Goal: Information Seeking & Learning: Learn about a topic

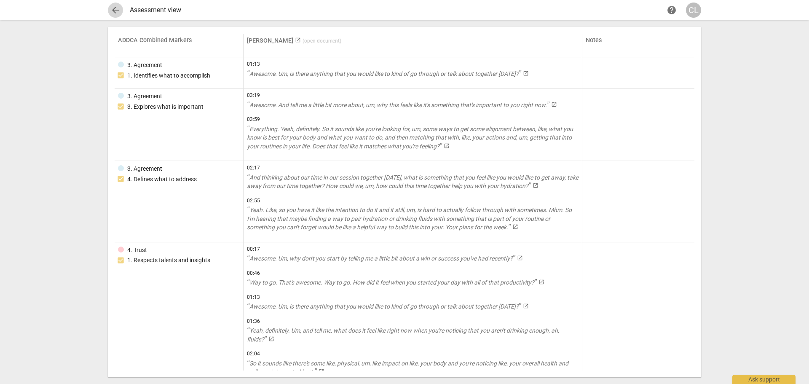
click at [114, 8] on span "arrow_back" at bounding box center [115, 10] width 10 height 10
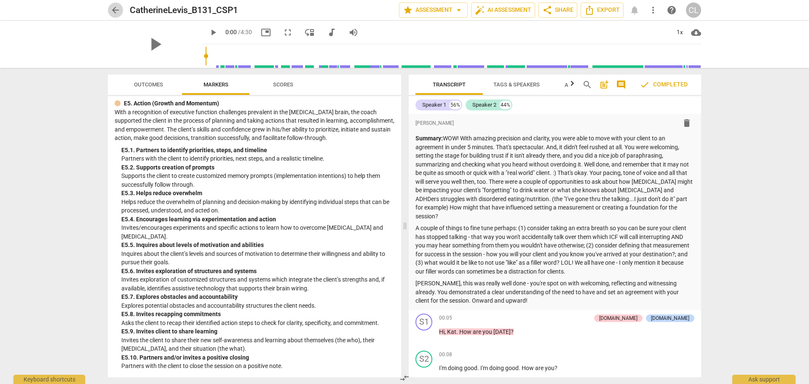
click at [115, 7] on span "arrow_back" at bounding box center [115, 10] width 10 height 10
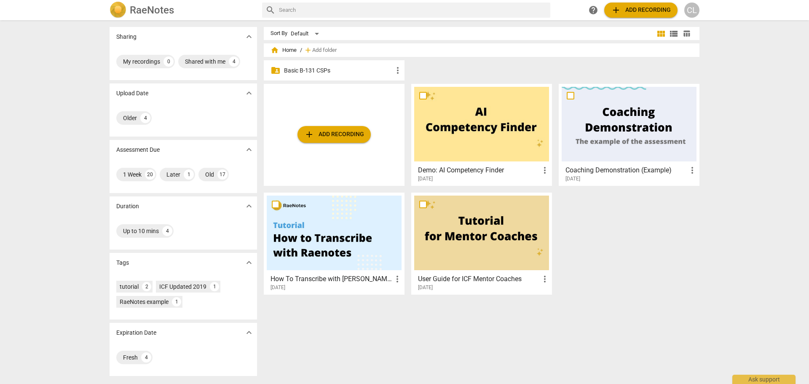
click at [342, 71] on p "Basic B-131 CSPs" at bounding box center [338, 70] width 109 height 9
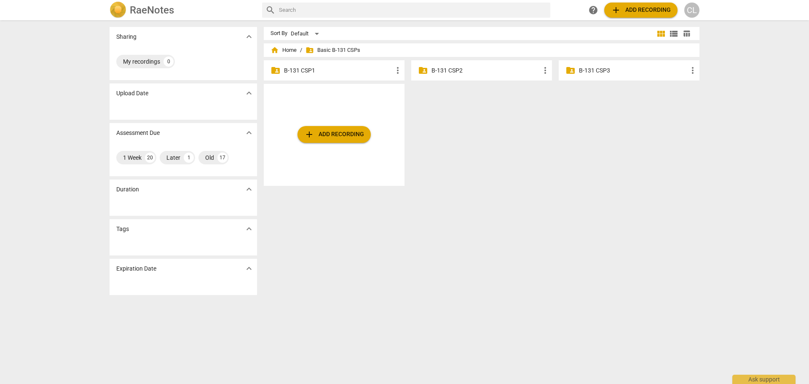
click at [457, 70] on p "B-131 CSP2" at bounding box center [486, 70] width 109 height 9
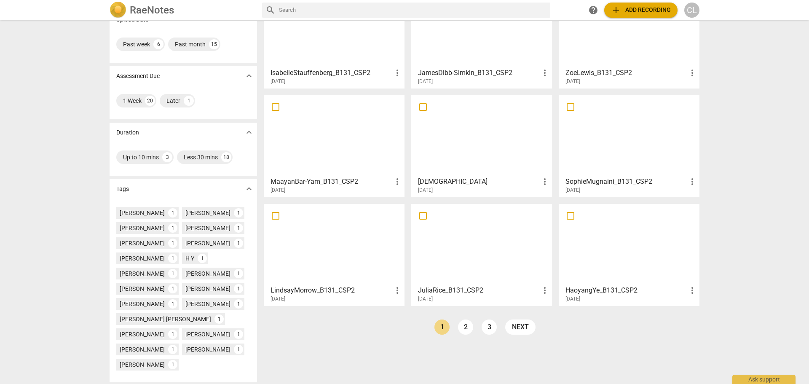
scroll to position [84, 0]
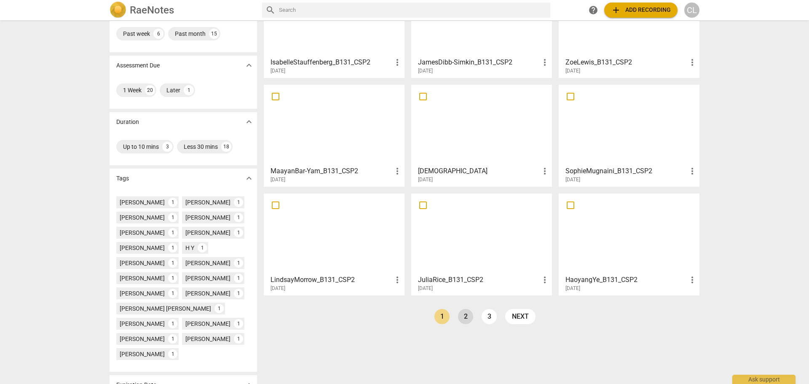
click at [459, 318] on link "2" at bounding box center [465, 316] width 15 height 15
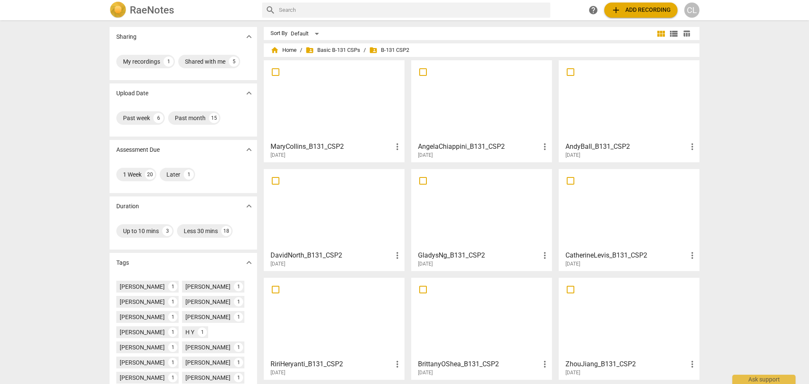
click at [596, 211] on div at bounding box center [629, 209] width 135 height 75
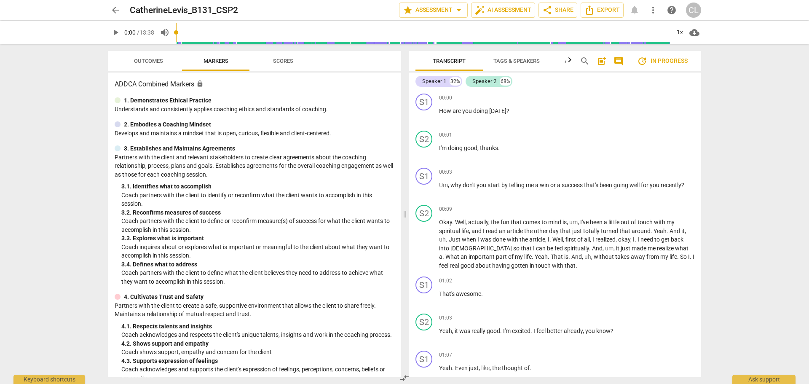
click at [523, 65] on span "Tags & Speakers" at bounding box center [516, 61] width 67 height 11
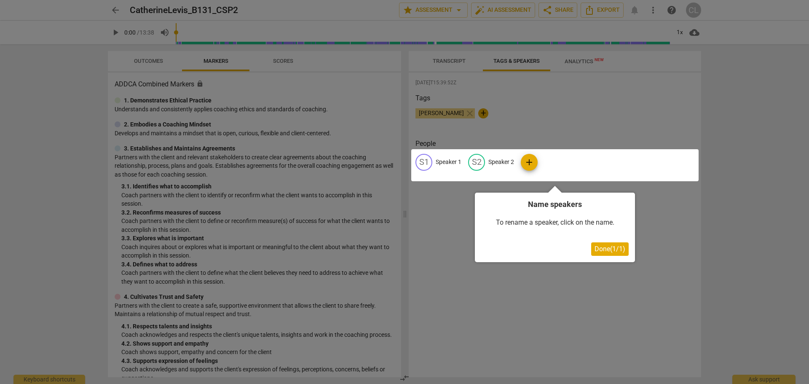
click at [440, 61] on div at bounding box center [404, 192] width 809 height 384
click at [518, 124] on div at bounding box center [404, 192] width 809 height 384
click at [611, 248] on span "Done ( 1 / 1 )" at bounding box center [610, 249] width 31 height 8
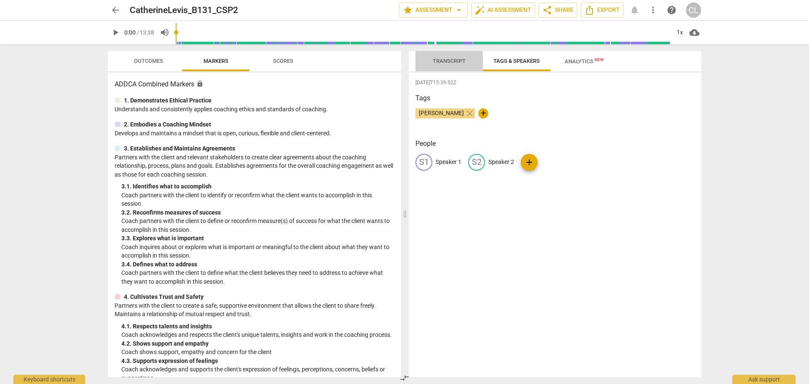
click at [452, 59] on span "Transcript" at bounding box center [449, 61] width 33 height 6
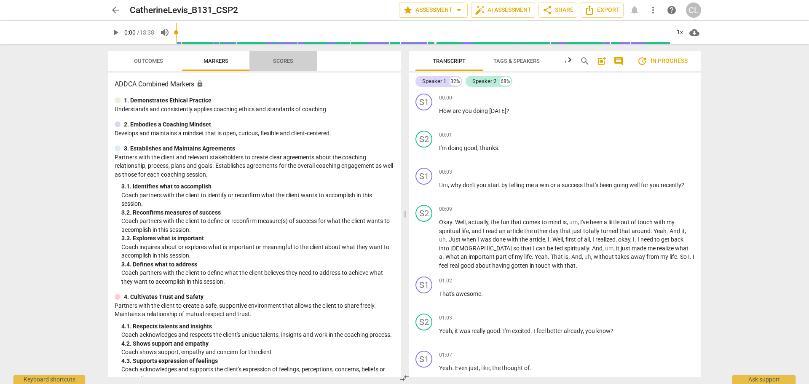
click at [284, 59] on span "Scores" at bounding box center [283, 61] width 20 height 6
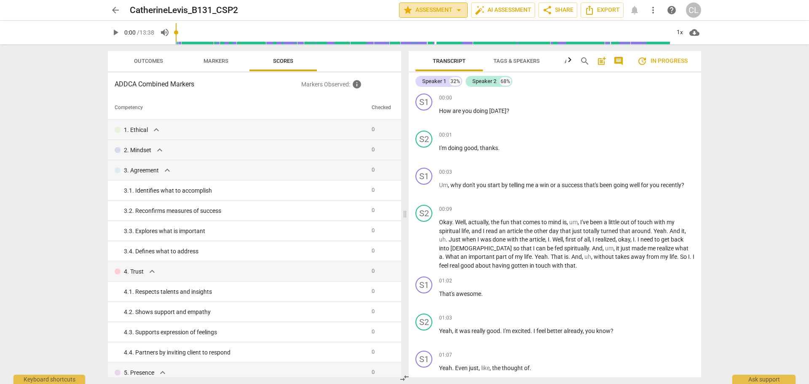
click at [450, 9] on span "star Assessment arrow_drop_down" at bounding box center [433, 10] width 61 height 10
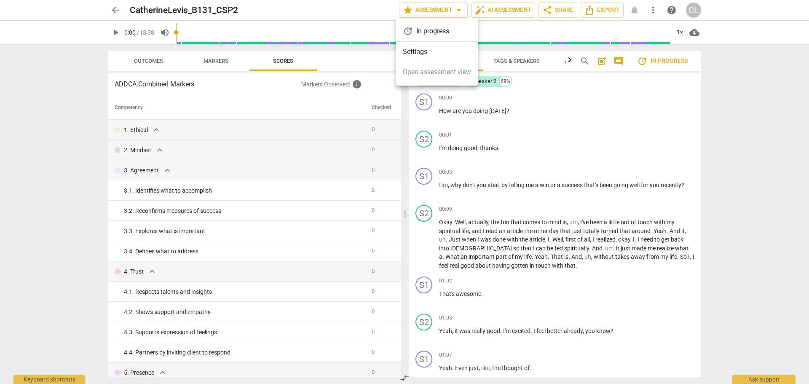
click at [114, 9] on div at bounding box center [404, 192] width 809 height 384
click at [117, 6] on span "arrow_back" at bounding box center [115, 10] width 10 height 10
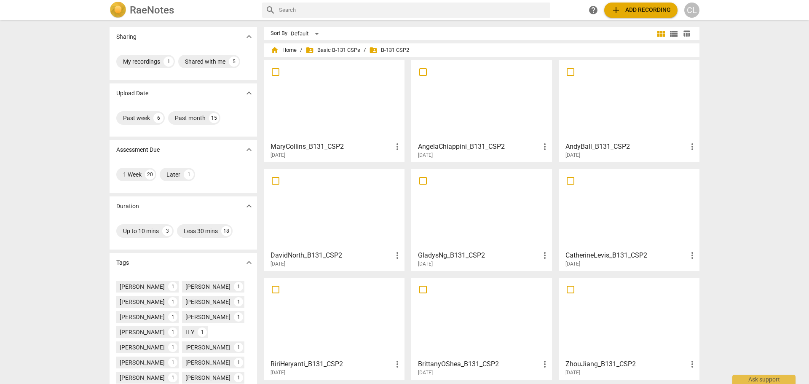
click at [117, 6] on img at bounding box center [118, 10] width 17 height 17
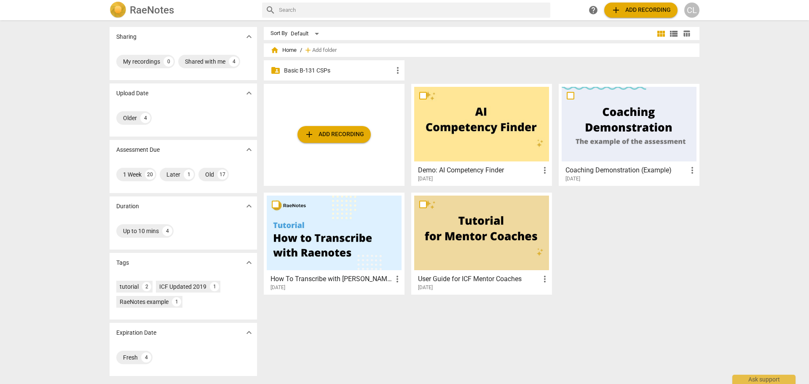
click at [298, 67] on p "Basic B-131 CSPs" at bounding box center [338, 70] width 109 height 9
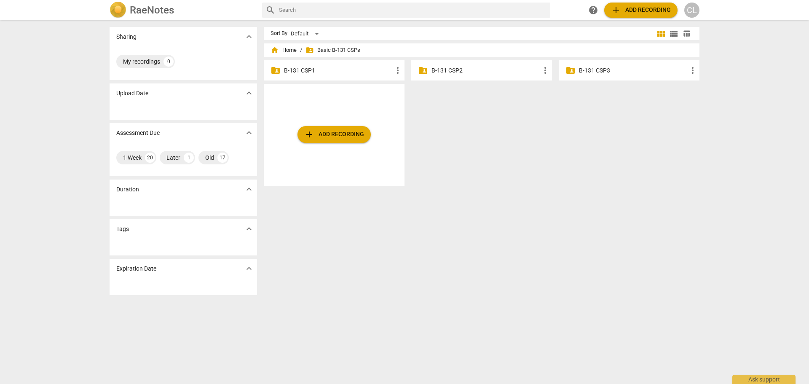
click at [330, 72] on p "B-131 CSP1" at bounding box center [338, 70] width 109 height 9
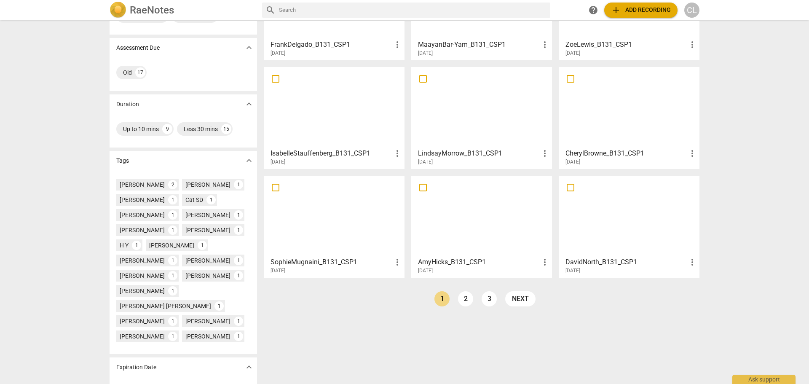
scroll to position [117, 0]
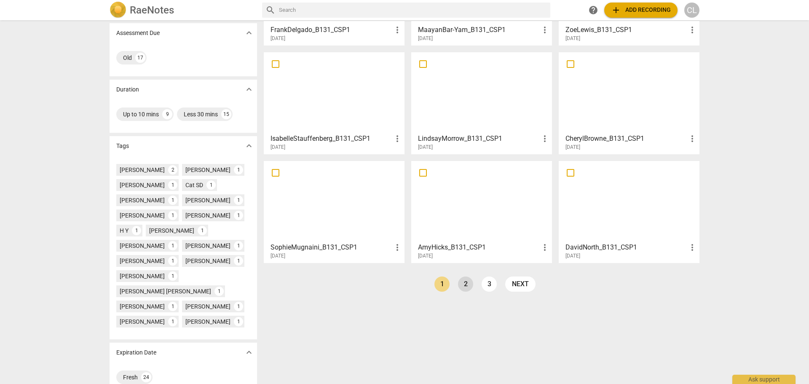
click at [464, 282] on link "2" at bounding box center [465, 283] width 15 height 15
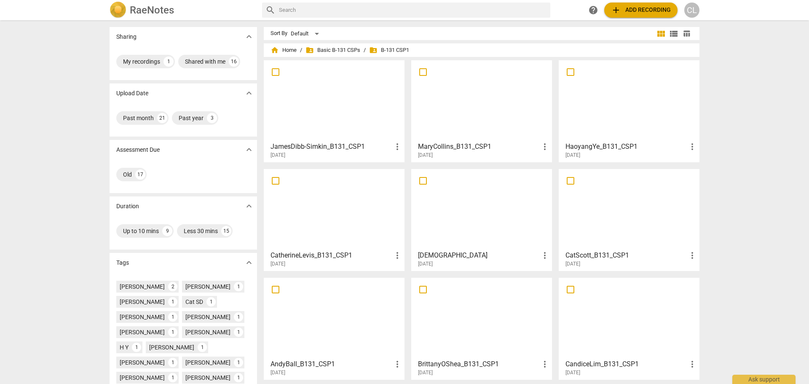
click at [354, 189] on div at bounding box center [334, 209] width 135 height 75
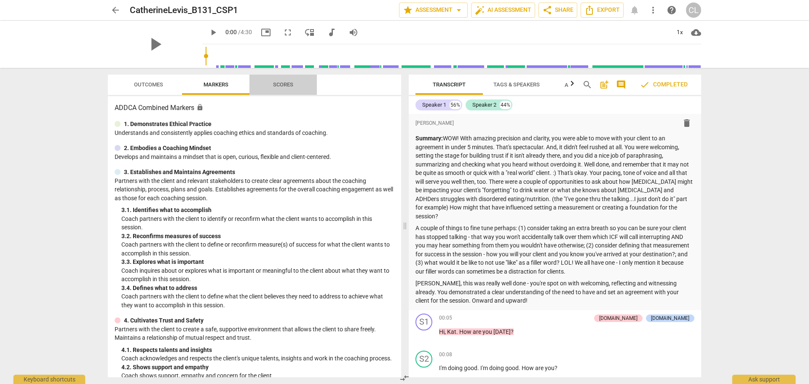
click at [284, 86] on span "Scores" at bounding box center [283, 84] width 20 height 6
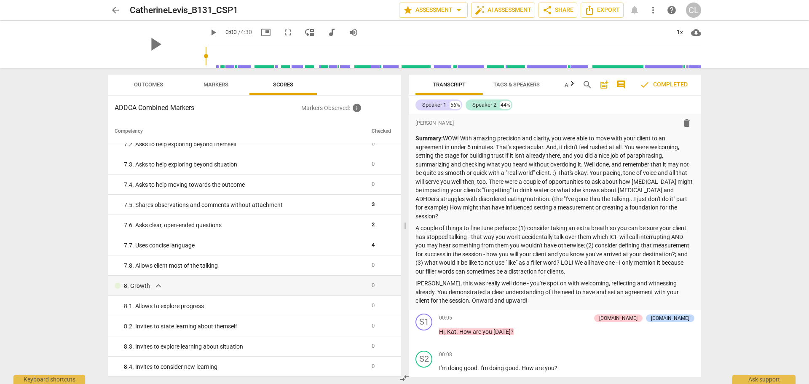
scroll to position [472, 0]
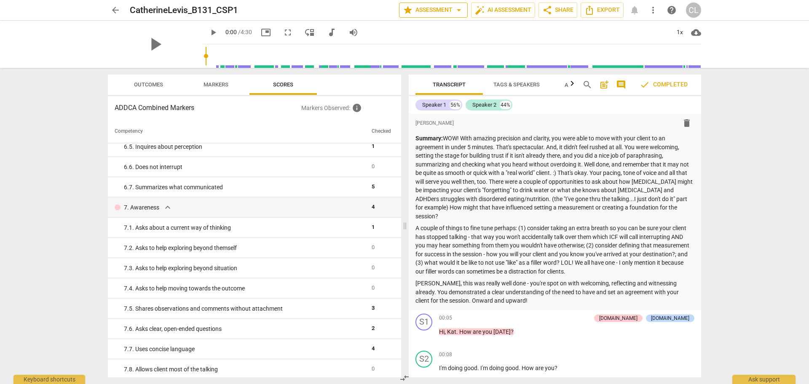
click at [429, 5] on span "star Assessment arrow_drop_down" at bounding box center [433, 10] width 61 height 10
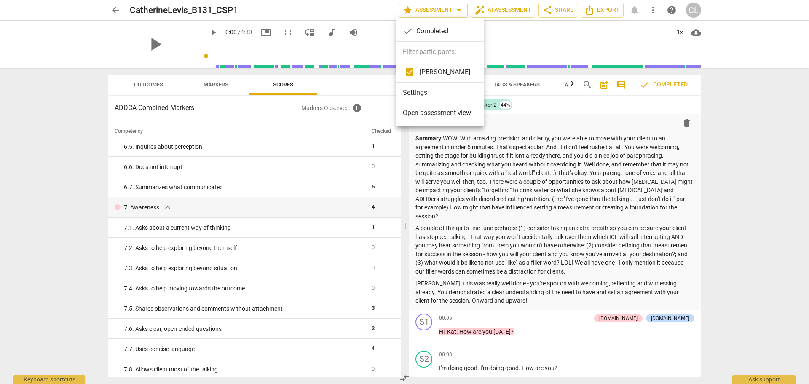
click at [427, 115] on span "Open assessment view" at bounding box center [437, 113] width 68 height 10
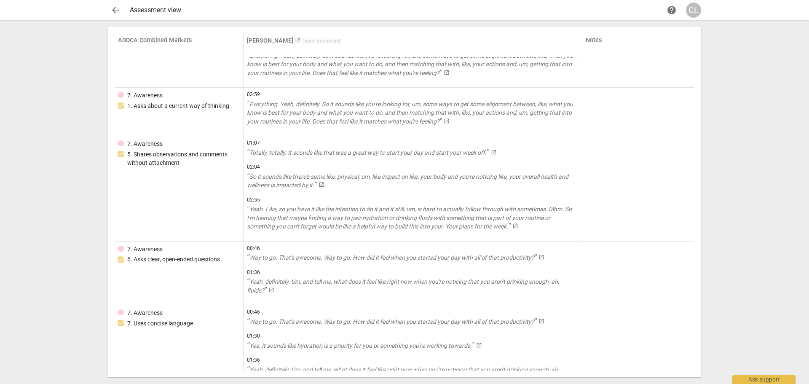
scroll to position [1411, 0]
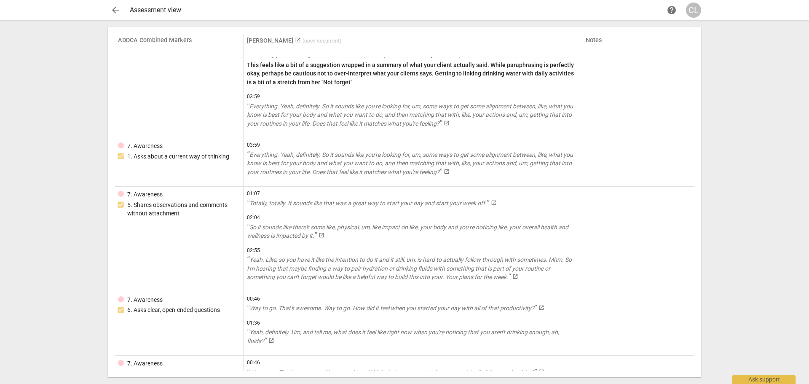
click at [126, 8] on div "arrow_back Assessment view help CL" at bounding box center [404, 10] width 593 height 15
click at [116, 6] on span "arrow_back" at bounding box center [115, 10] width 10 height 10
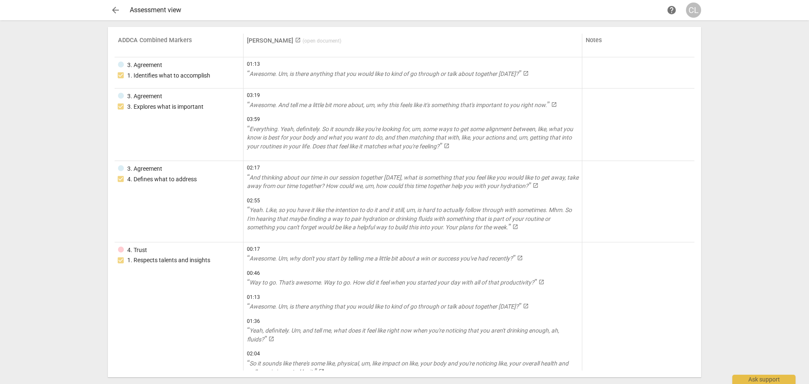
click at [114, 12] on span "arrow_back" at bounding box center [115, 10] width 10 height 10
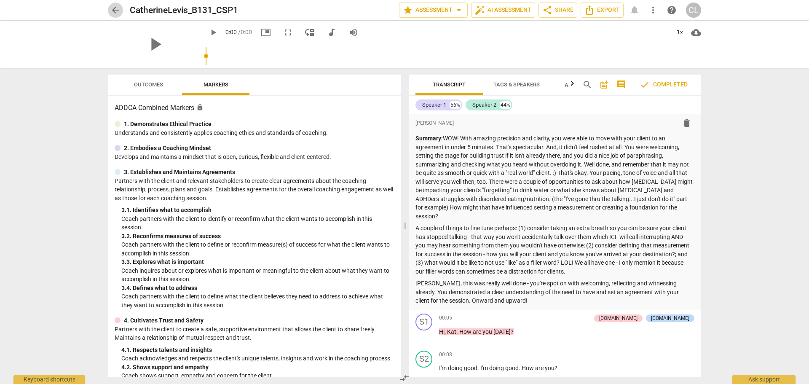
click at [114, 12] on span "arrow_back" at bounding box center [115, 10] width 10 height 10
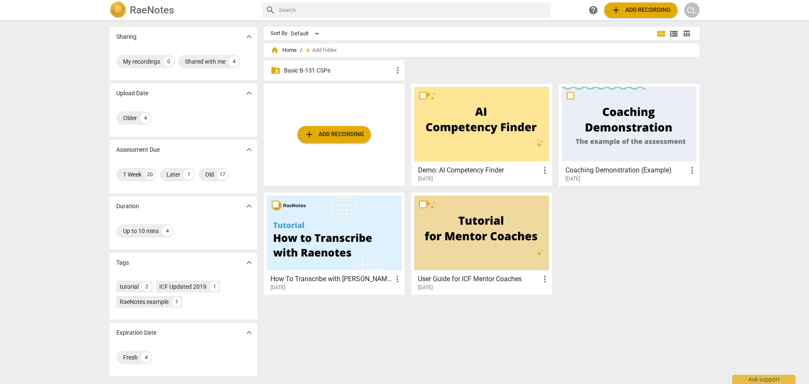
click at [314, 70] on p "Basic B-131 CSPs" at bounding box center [338, 70] width 109 height 9
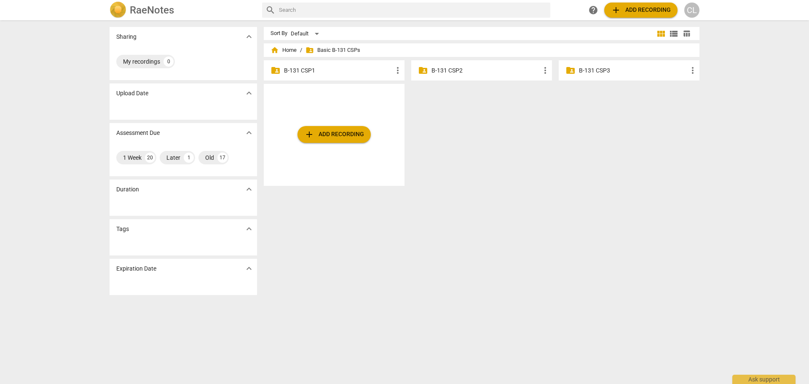
drag, startPoint x: 353, startPoint y: 78, endPoint x: 350, endPoint y: 75, distance: 4.8
click at [353, 78] on div "folder_shared B-131 CSP1 more_vert" at bounding box center [334, 70] width 141 height 20
click at [346, 69] on p "B-131 CSP1" at bounding box center [338, 70] width 109 height 9
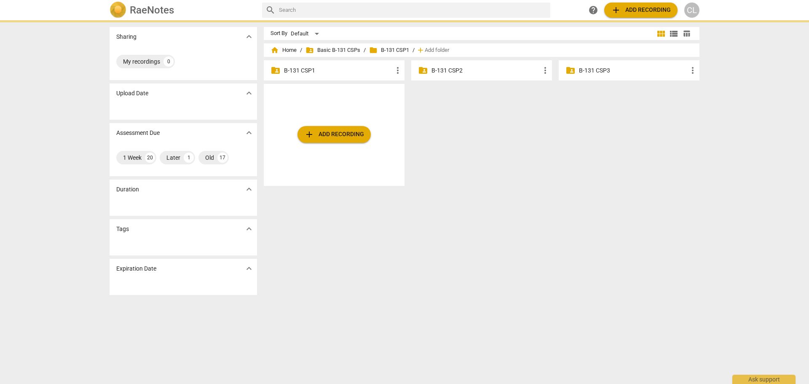
click at [346, 69] on p "B-131 CSP1" at bounding box center [338, 70] width 109 height 9
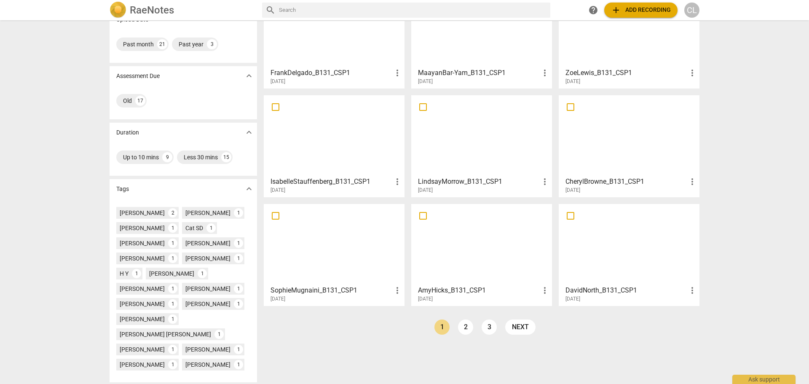
scroll to position [117, 0]
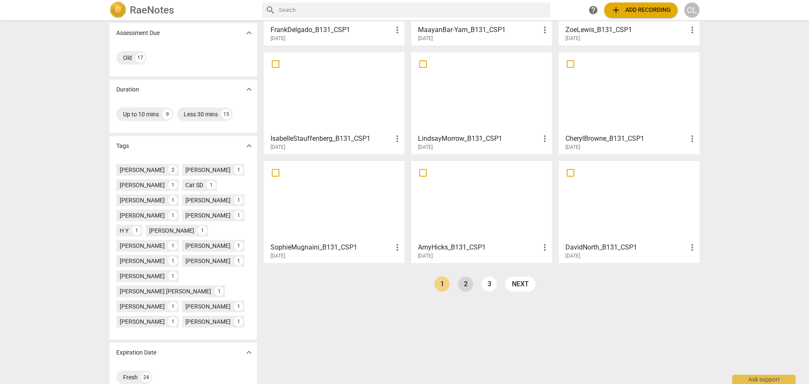
click at [461, 285] on link "2" at bounding box center [465, 283] width 15 height 15
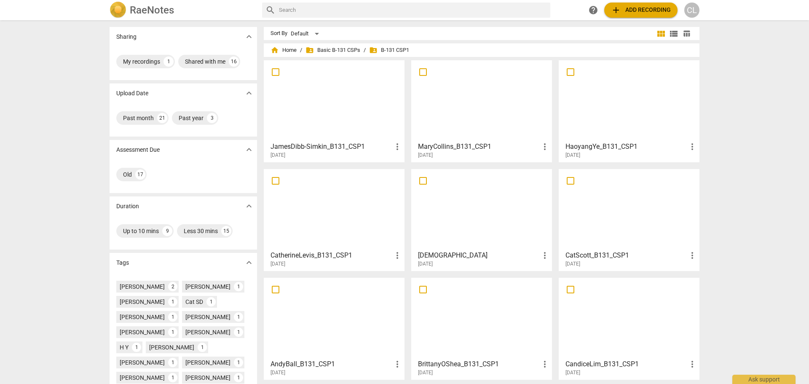
click at [334, 97] on div at bounding box center [334, 100] width 135 height 75
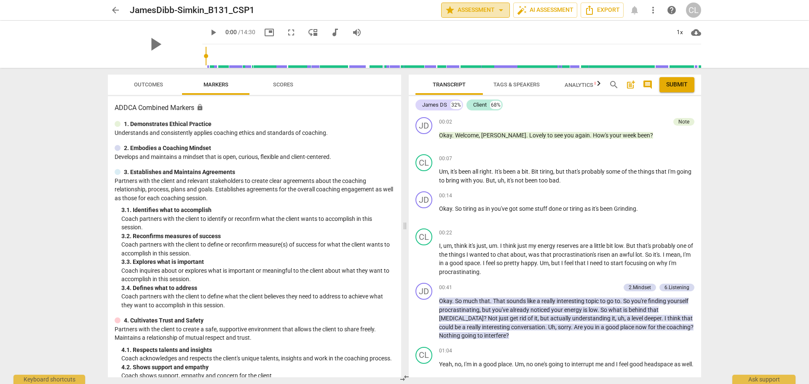
click at [499, 8] on span "arrow_drop_down" at bounding box center [501, 10] width 10 height 10
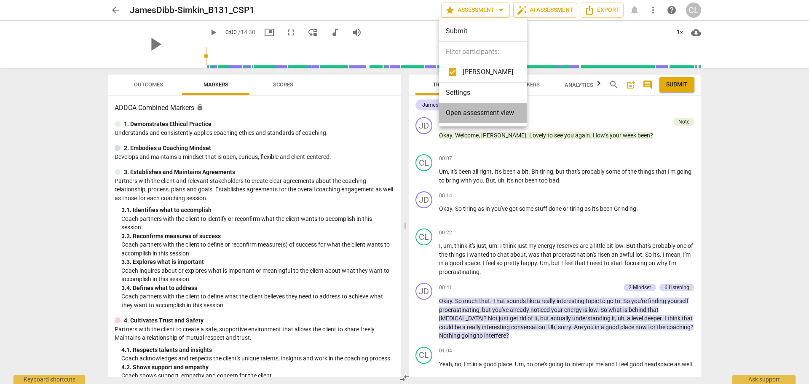
click at [476, 111] on span "Open assessment view" at bounding box center [480, 113] width 68 height 10
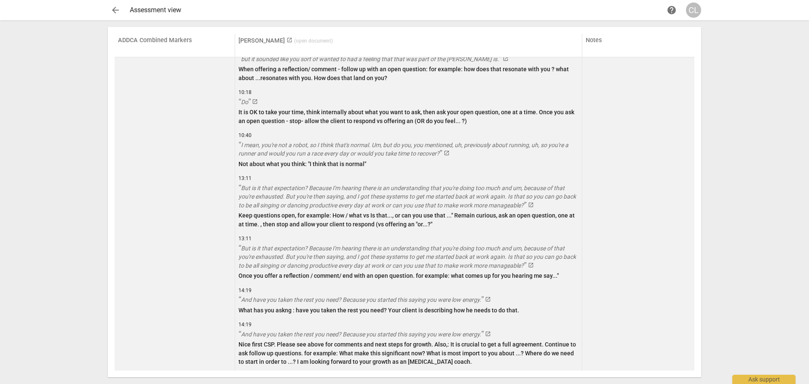
scroll to position [2094, 0]
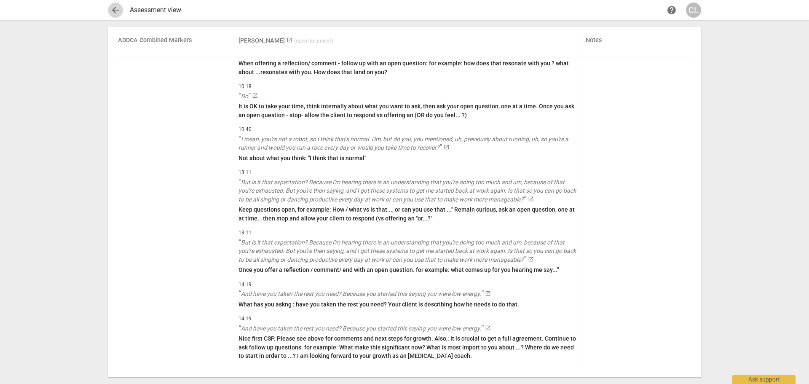
click at [113, 9] on span "arrow_back" at bounding box center [115, 10] width 10 height 10
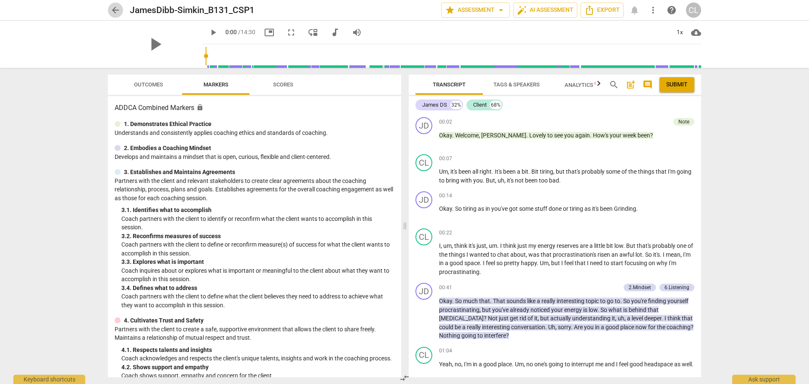
click at [117, 8] on span "arrow_back" at bounding box center [115, 10] width 10 height 10
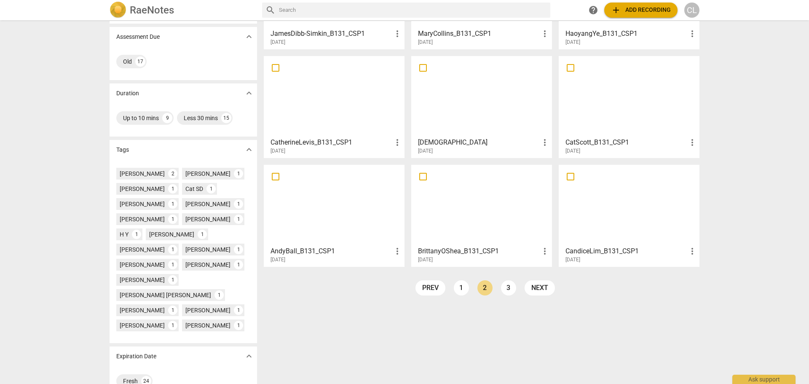
scroll to position [117, 0]
